Goal: Navigation & Orientation: Find specific page/section

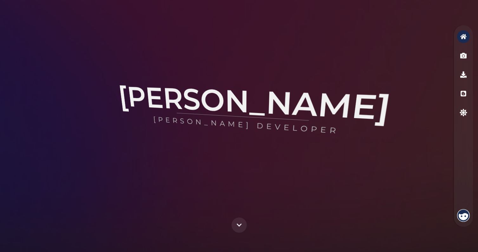
scroll to position [3, 0]
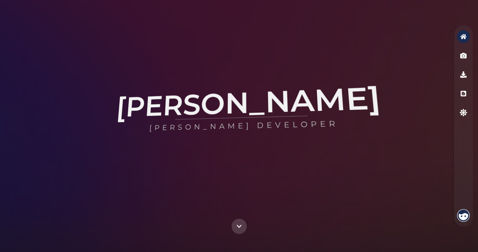
click at [238, 228] on icon "Scroll Down" at bounding box center [239, 227] width 6 height 6
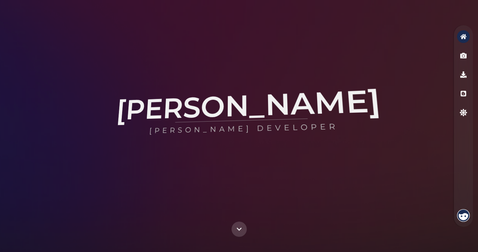
click at [240, 229] on icon "Scroll Down" at bounding box center [238, 229] width 5 height 3
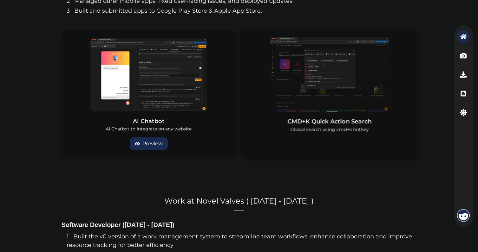
scroll to position [635, 0]
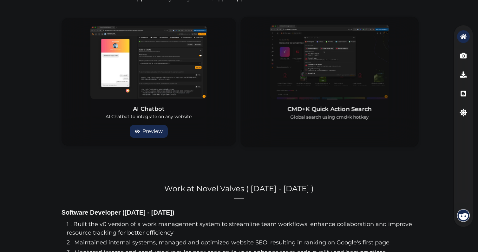
click at [283, 85] on img at bounding box center [329, 62] width 119 height 75
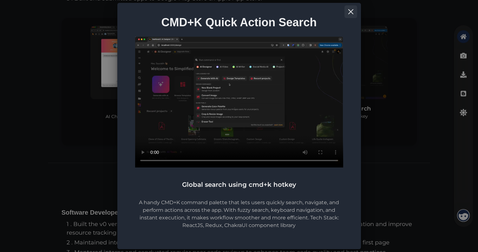
click at [350, 10] on icon "Close" at bounding box center [350, 11] width 5 height 5
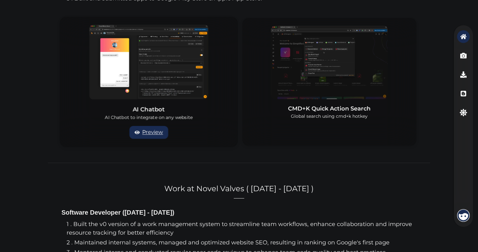
click at [145, 133] on link "Preview" at bounding box center [148, 132] width 39 height 13
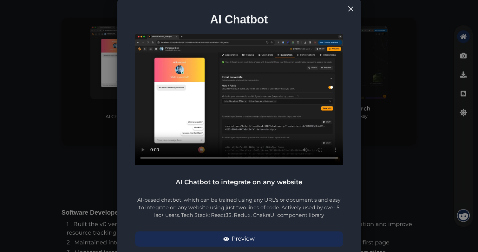
click at [401, 72] on div "AI Chatbot AI Chatbot to integrate on any website AI-based chatbot, which can b…" at bounding box center [239, 126] width 478 height 252
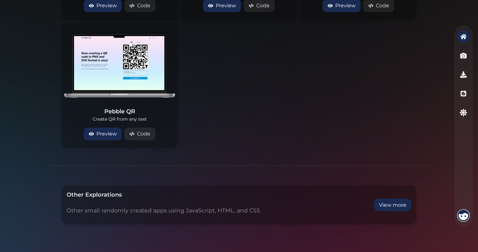
scroll to position [1290, 0]
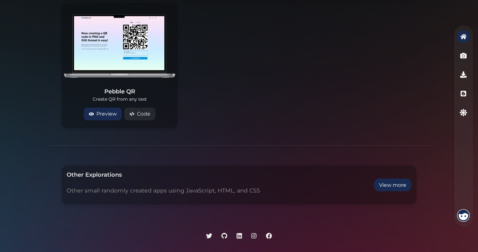
click at [388, 187] on button "View more" at bounding box center [392, 185] width 37 height 13
